Goal: Information Seeking & Learning: Learn about a topic

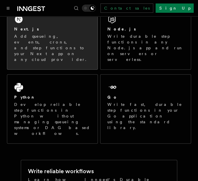
click at [38, 51] on div "Next.js Add queueing, events, crons, and step functions to your Next app on any…" at bounding box center [52, 37] width 91 height 63
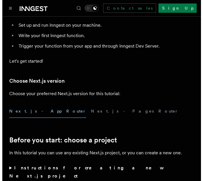
scroll to position [47, 0]
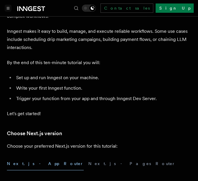
click at [10, 11] on button "Toggle navigation" at bounding box center [8, 8] width 7 height 7
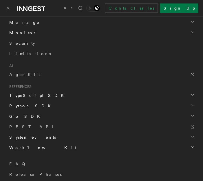
scroll to position [326, 0]
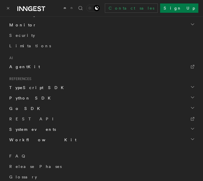
click at [32, 68] on link "AgentKit" at bounding box center [101, 66] width 189 height 10
